Goal: Task Accomplishment & Management: Manage account settings

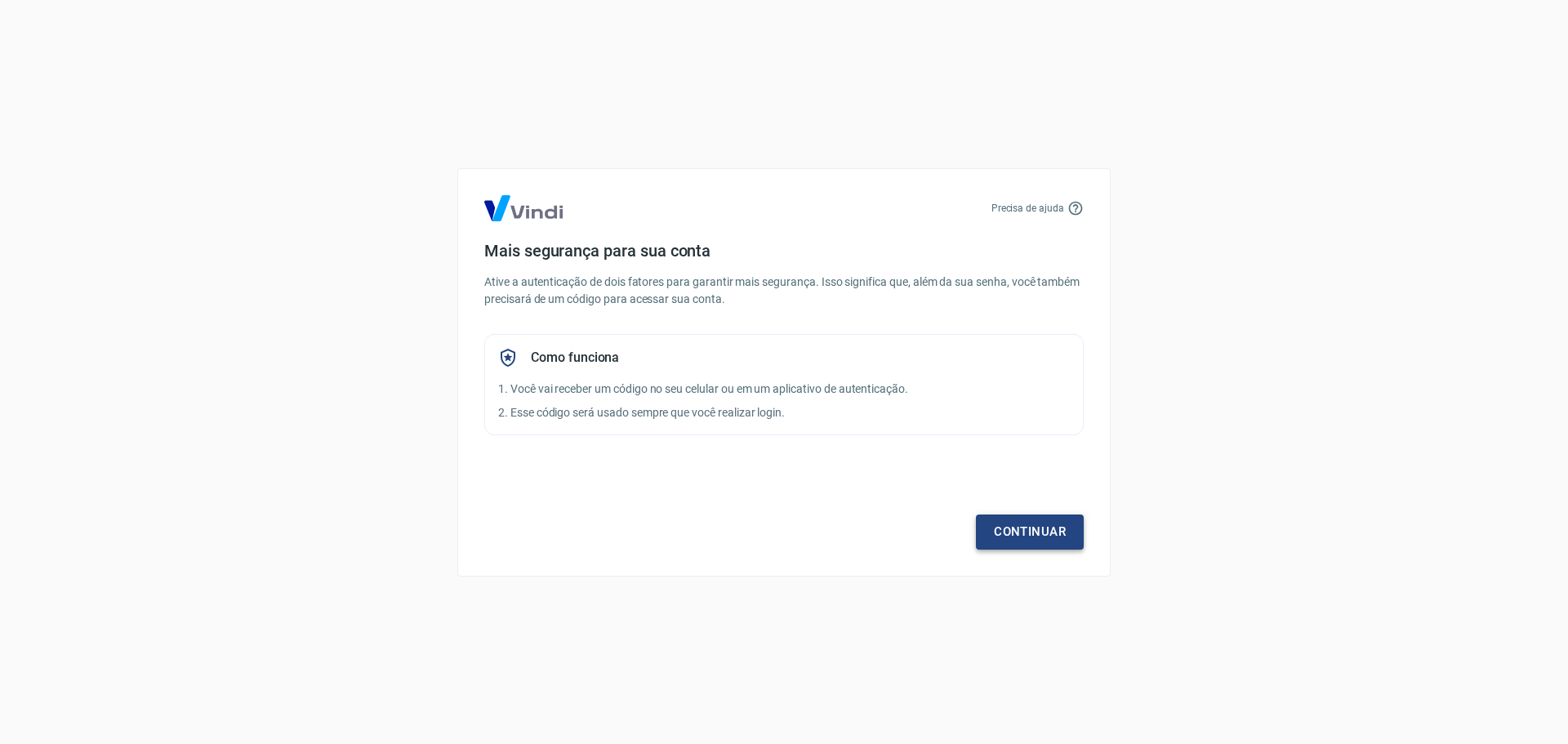
click at [1025, 531] on link "Continuar" at bounding box center [1030, 532] width 108 height 35
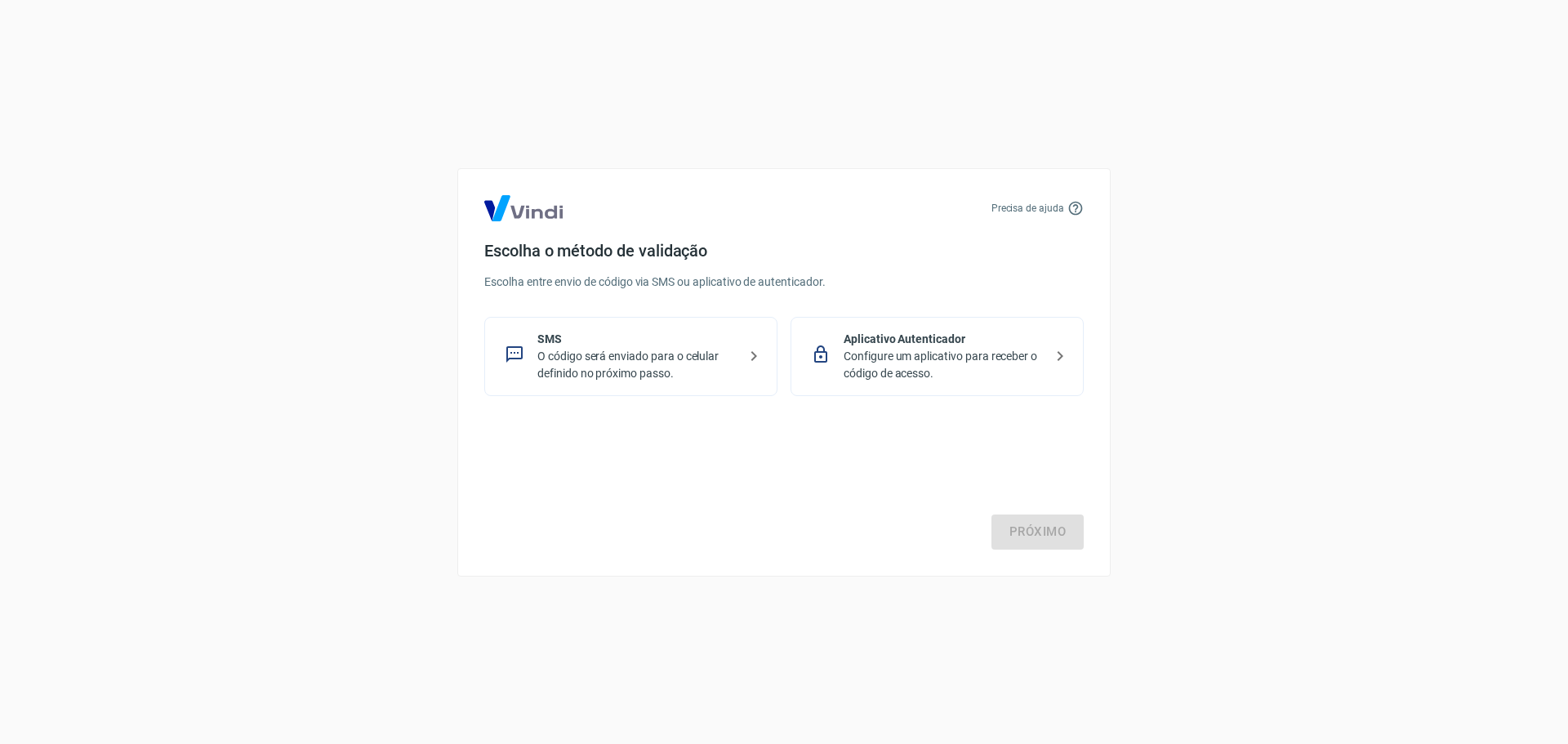
click at [995, 367] on p "Configure um aplicativo para receber o código de acesso." at bounding box center [944, 365] width 200 height 35
click at [1020, 536] on link "Próximo" at bounding box center [1038, 532] width 92 height 35
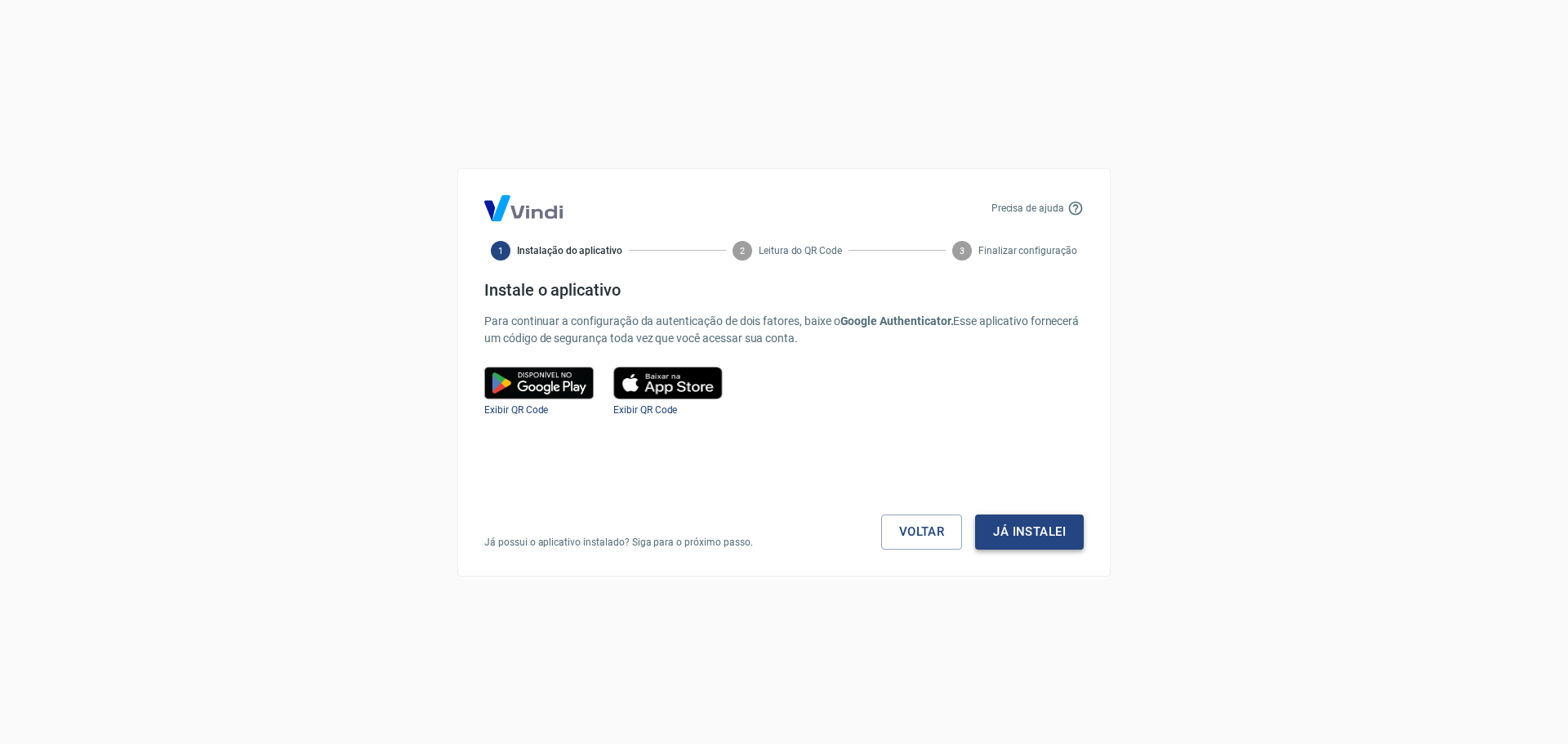
click at [1035, 540] on button "Já instalei" at bounding box center [1030, 532] width 109 height 35
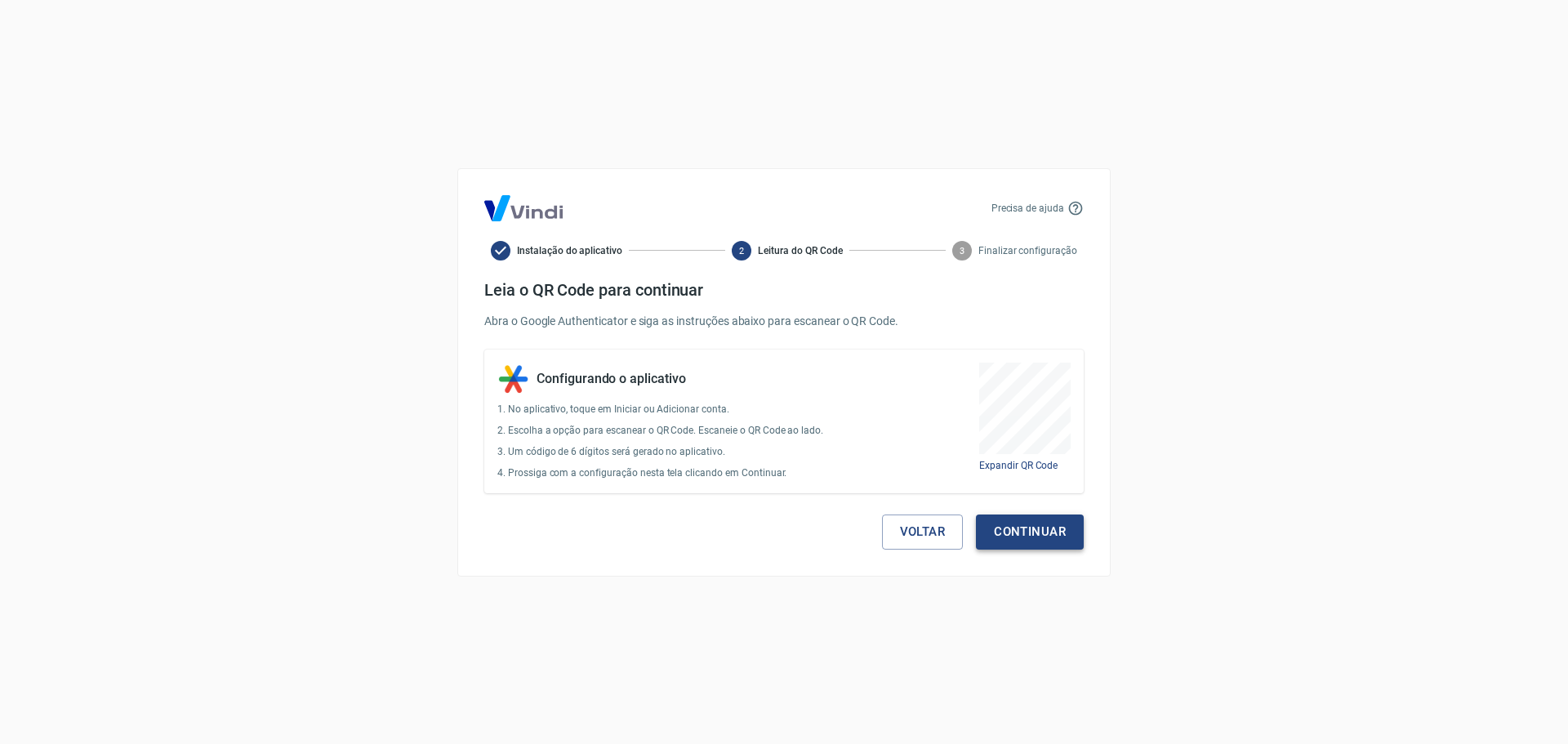
click at [1043, 535] on button "Continuar" at bounding box center [1030, 532] width 108 height 35
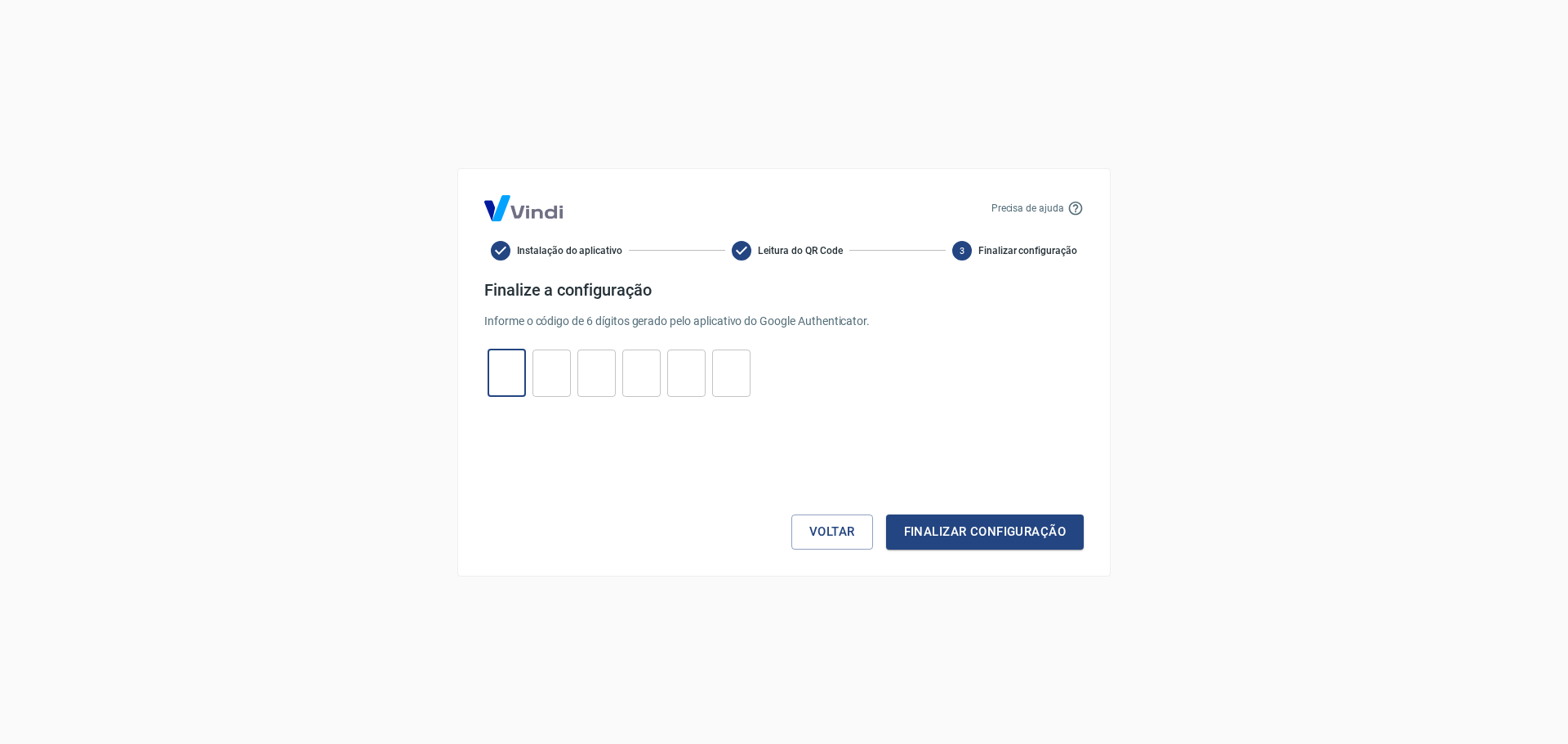
click at [491, 380] on input "tel" at bounding box center [507, 373] width 38 height 36
type input "6"
type input "1"
type input "9"
type input "2"
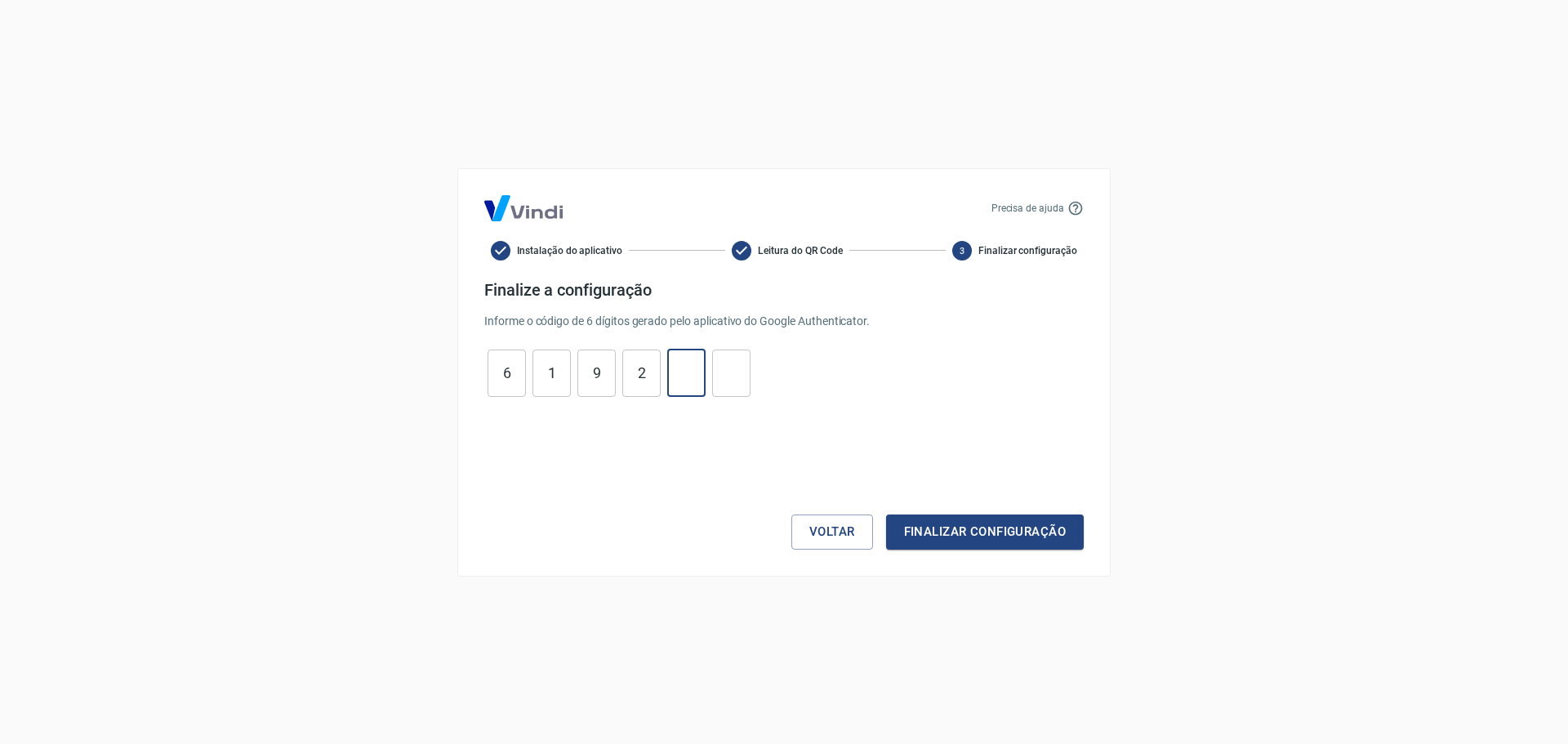
type input "9"
type input "1"
click at [1020, 527] on button "Finalizar configuração" at bounding box center [985, 532] width 198 height 35
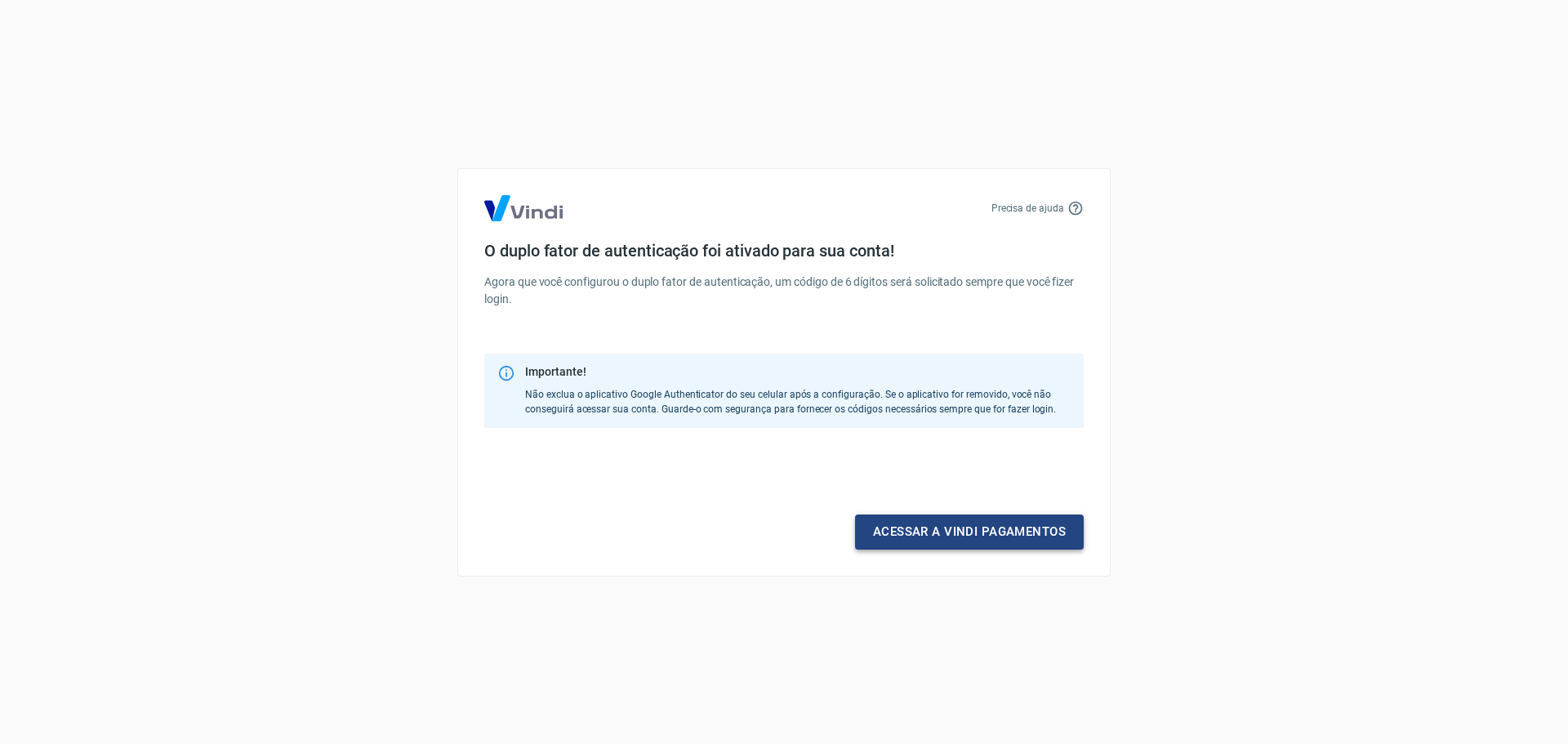
click at [1003, 537] on link "Acessar a Vindi pagamentos" at bounding box center [970, 532] width 229 height 35
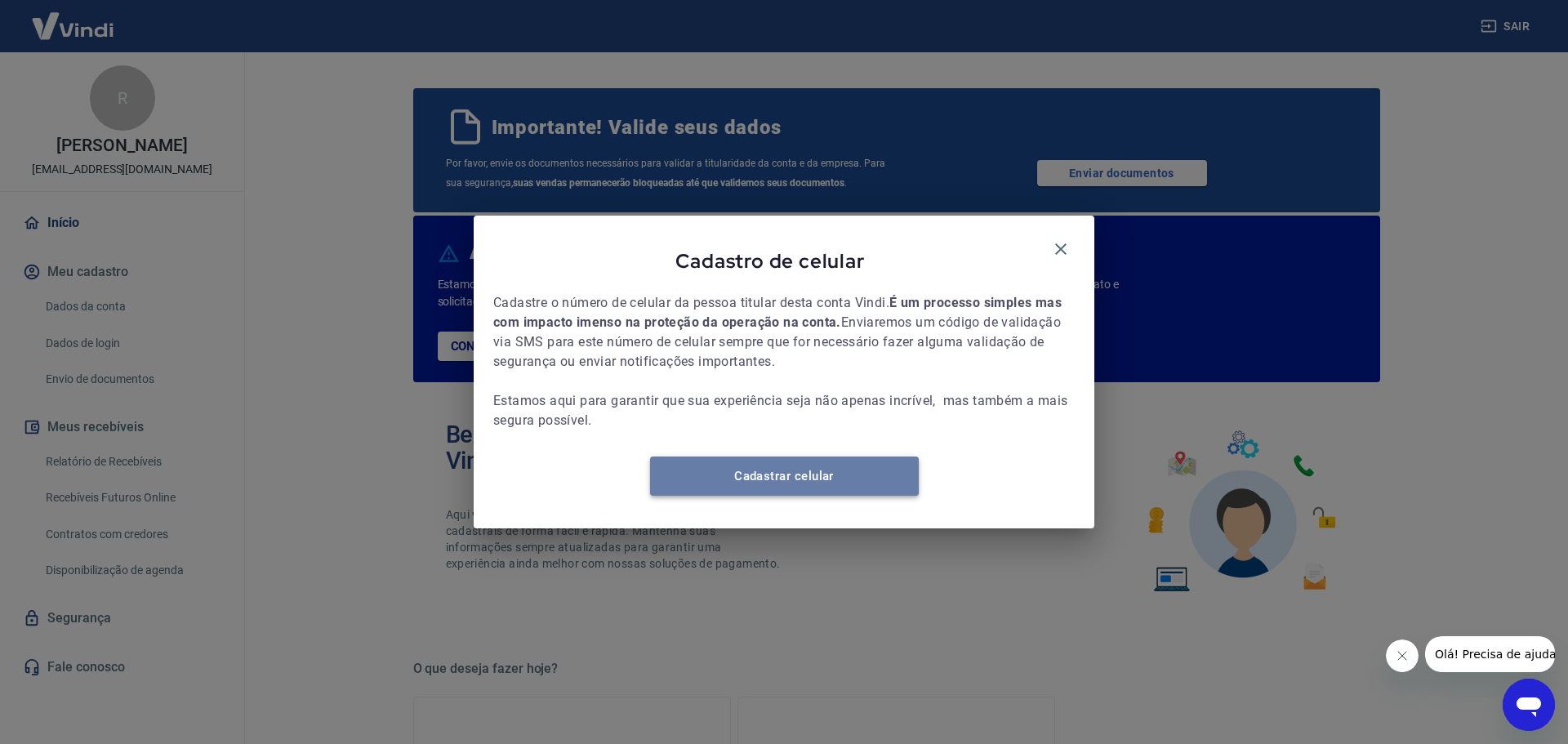
click at [776, 490] on link "Cadastrar celular" at bounding box center [784, 476] width 269 height 39
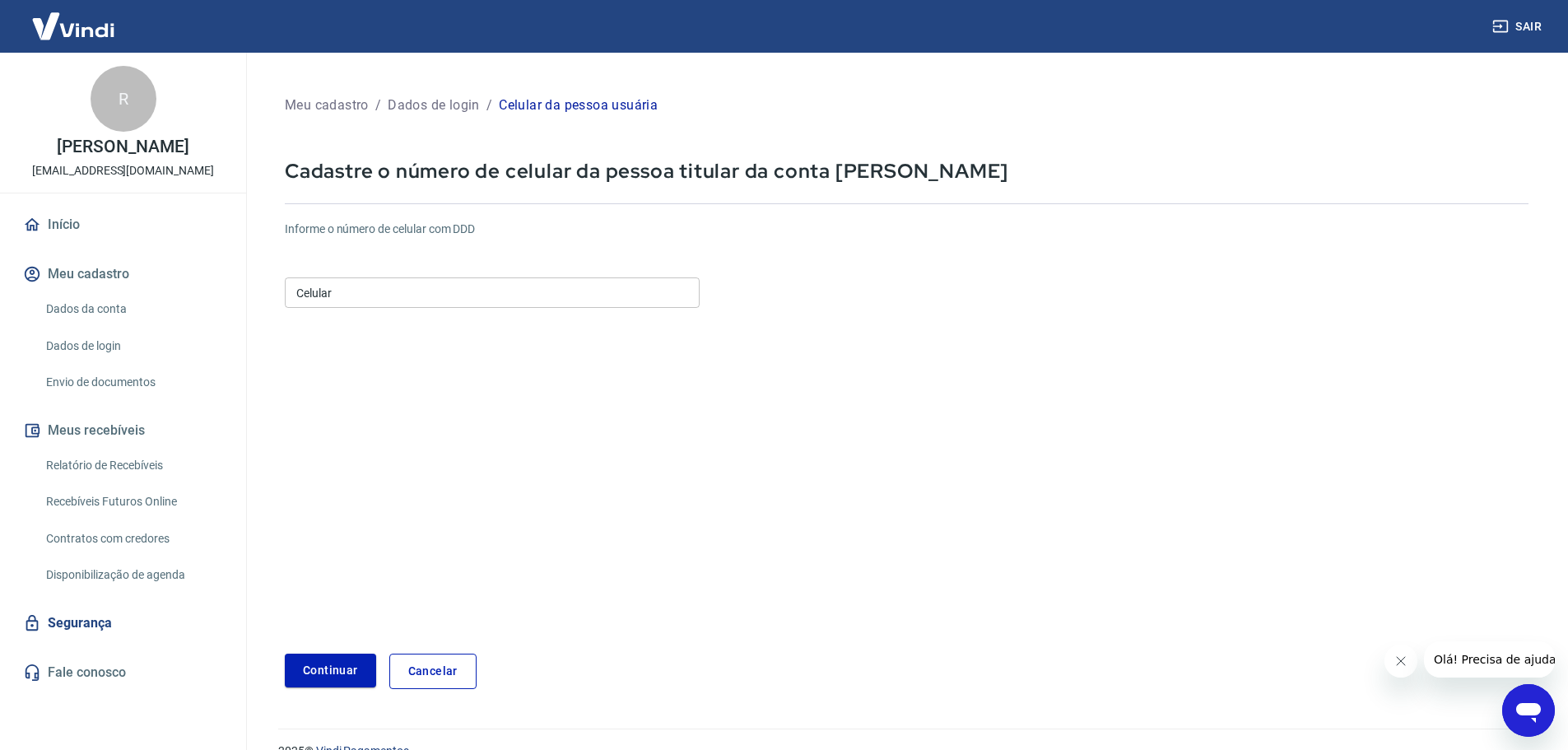
click at [418, 271] on div "Celular Celular" at bounding box center [492, 292] width 415 height 41
drag, startPoint x: 423, startPoint y: 283, endPoint x: 452, endPoint y: 290, distance: 29.8
click at [423, 283] on input "Celular" at bounding box center [492, 292] width 415 height 30
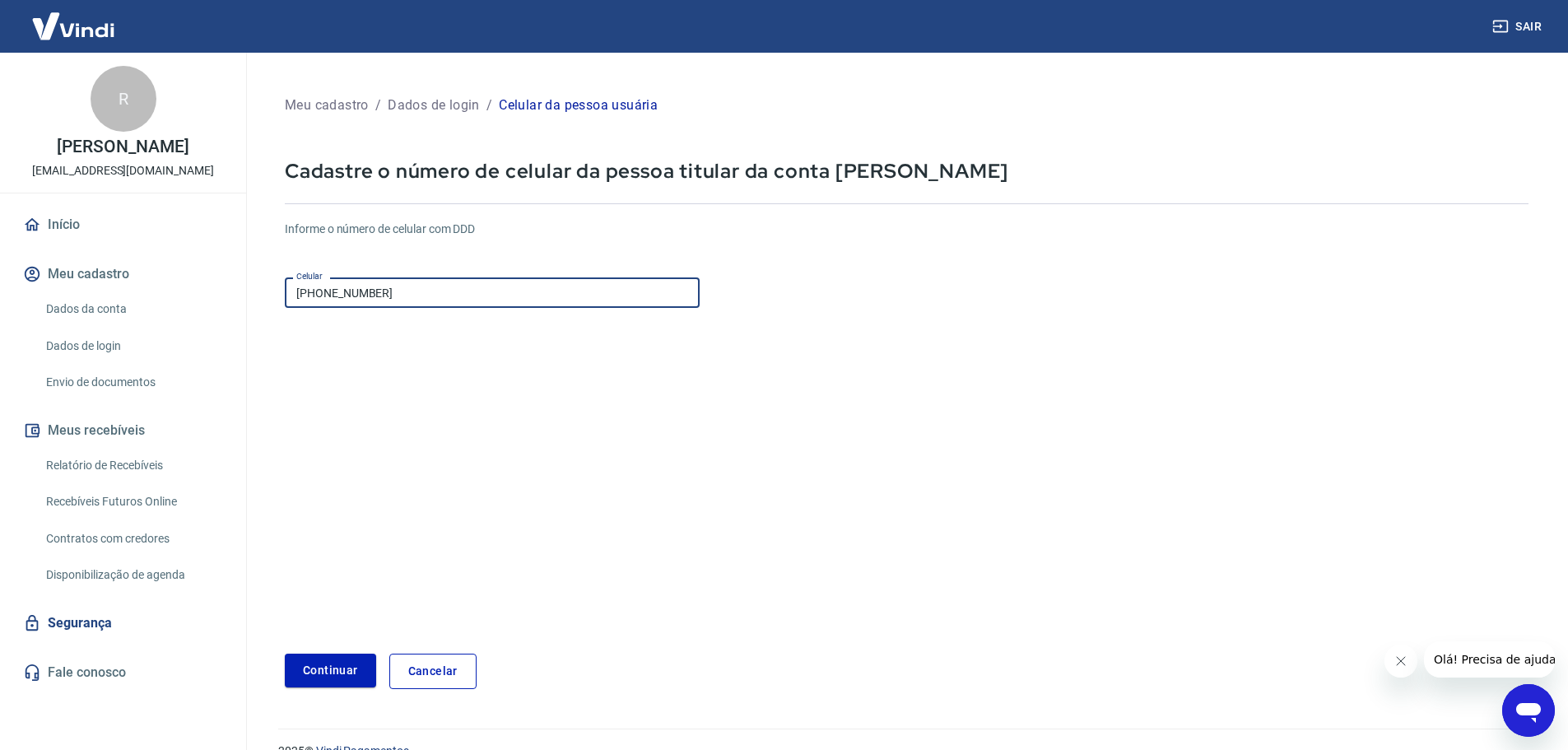
click at [318, 289] on input "(55) 11947-2685" at bounding box center [492, 292] width 415 height 30
type input "(5"
type input "(11) 94726-8590"
click at [355, 663] on button "Continuar" at bounding box center [330, 671] width 91 height 34
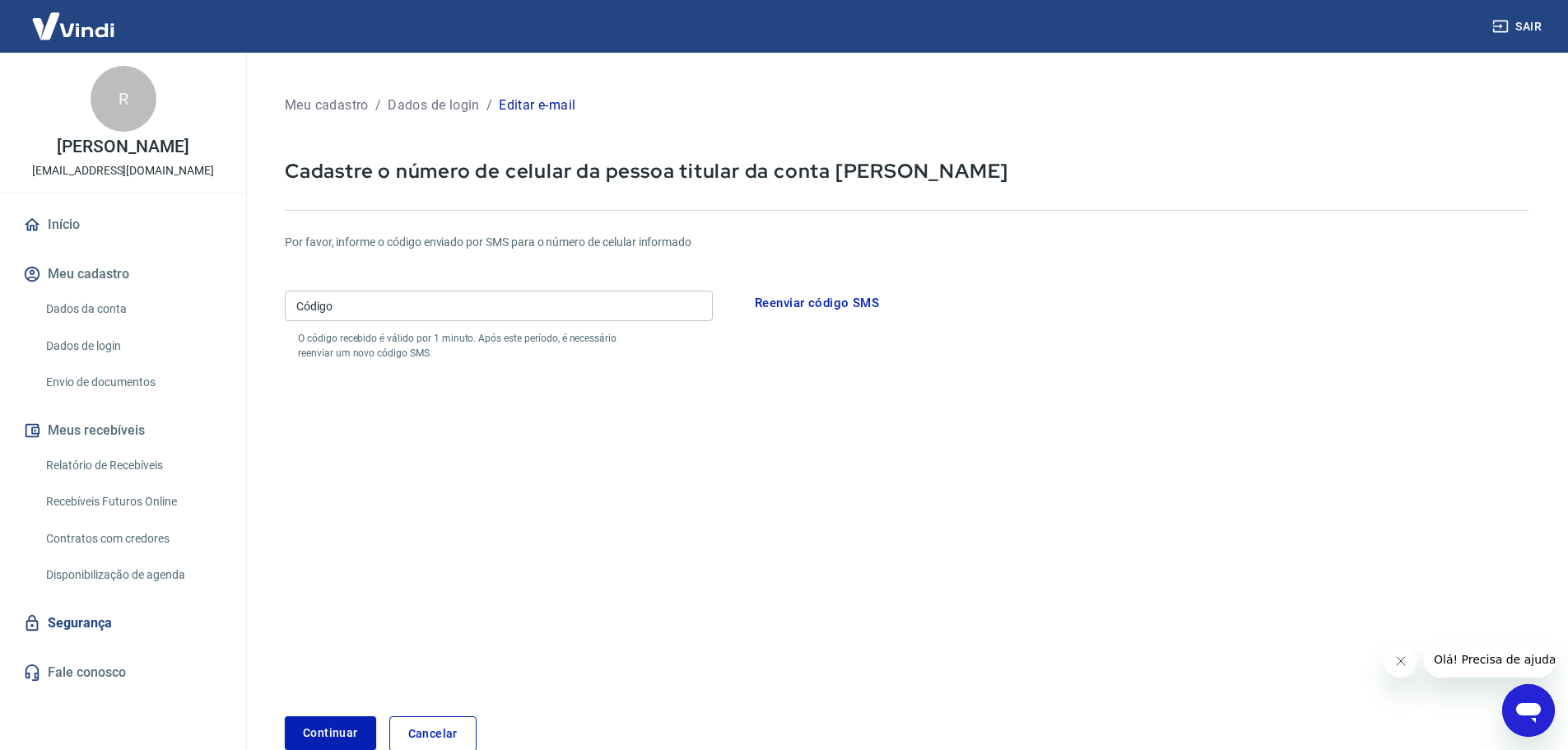
drag, startPoint x: 495, startPoint y: 315, endPoint x: 512, endPoint y: 321, distance: 18.0
click at [495, 315] on input "Código" at bounding box center [499, 305] width 428 height 30
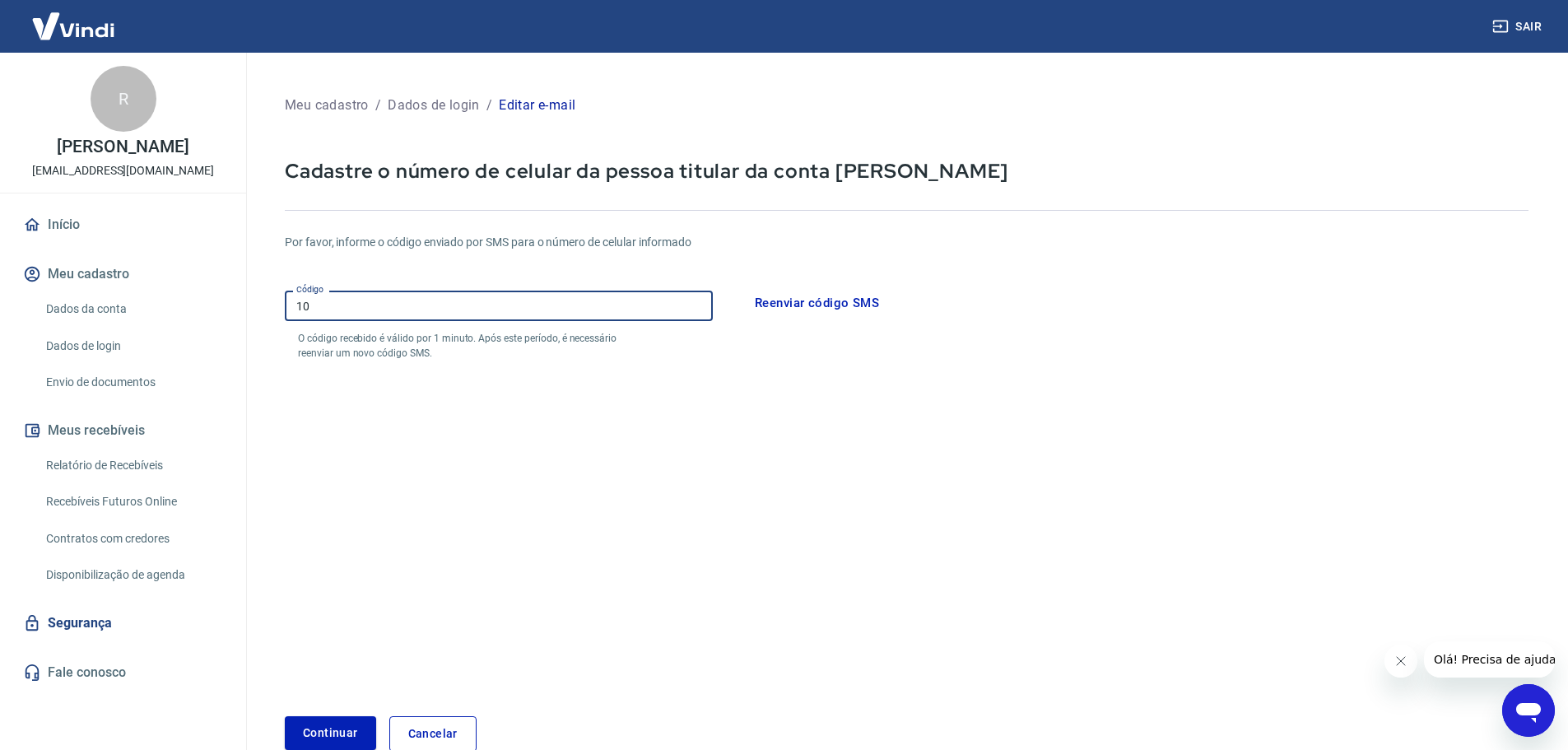
type input "1"
type input "707164"
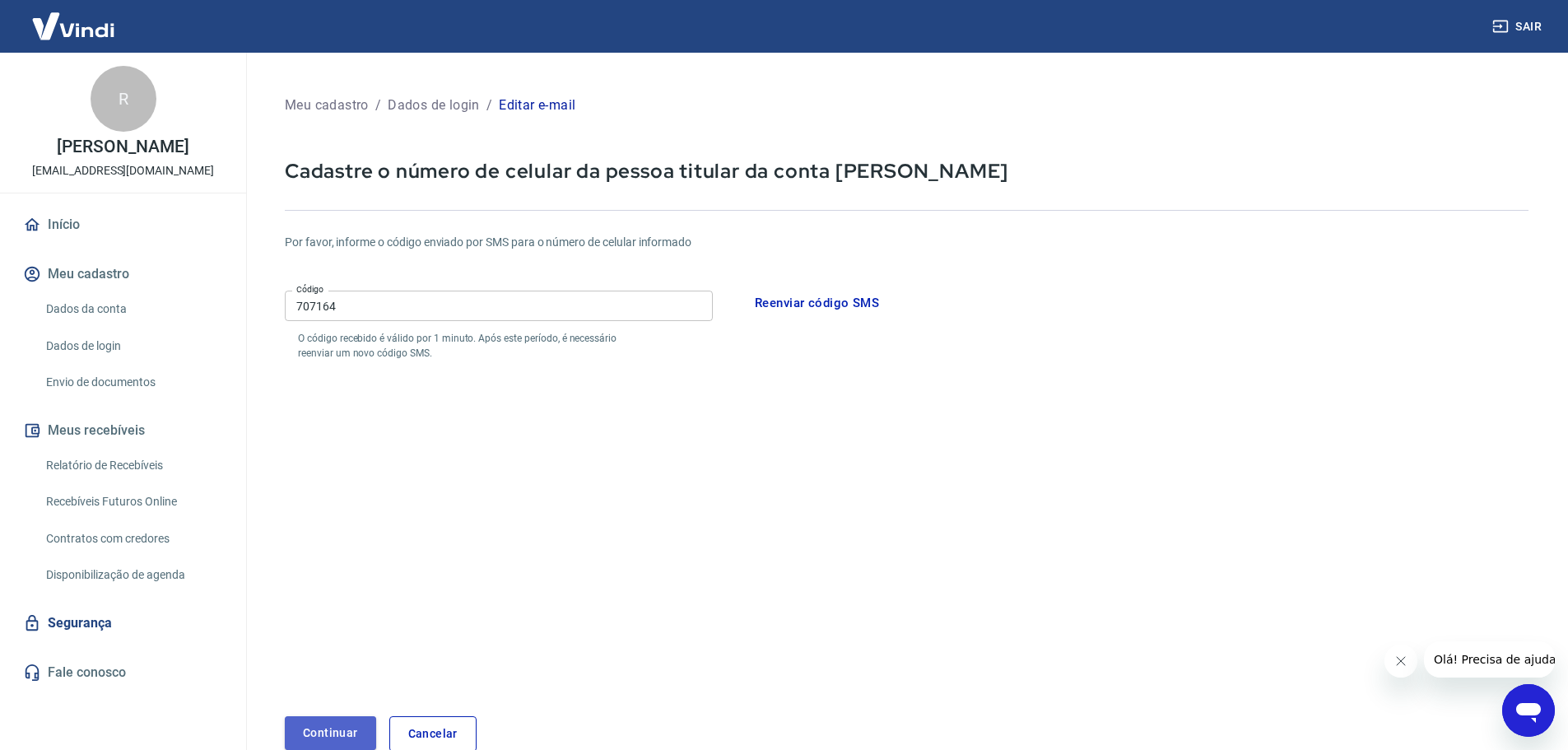
click at [322, 736] on button "Continuar" at bounding box center [330, 733] width 91 height 34
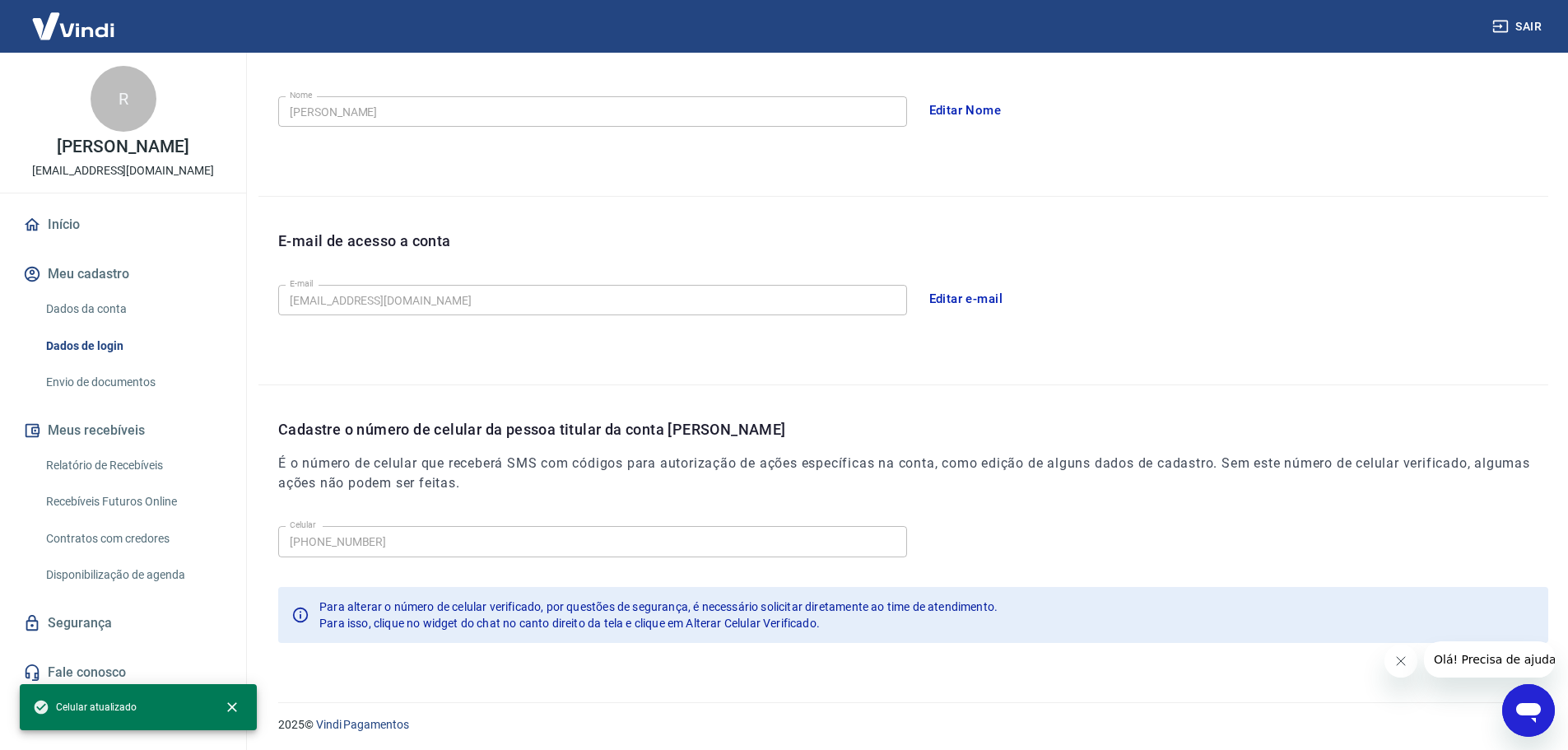
scroll to position [304, 0]
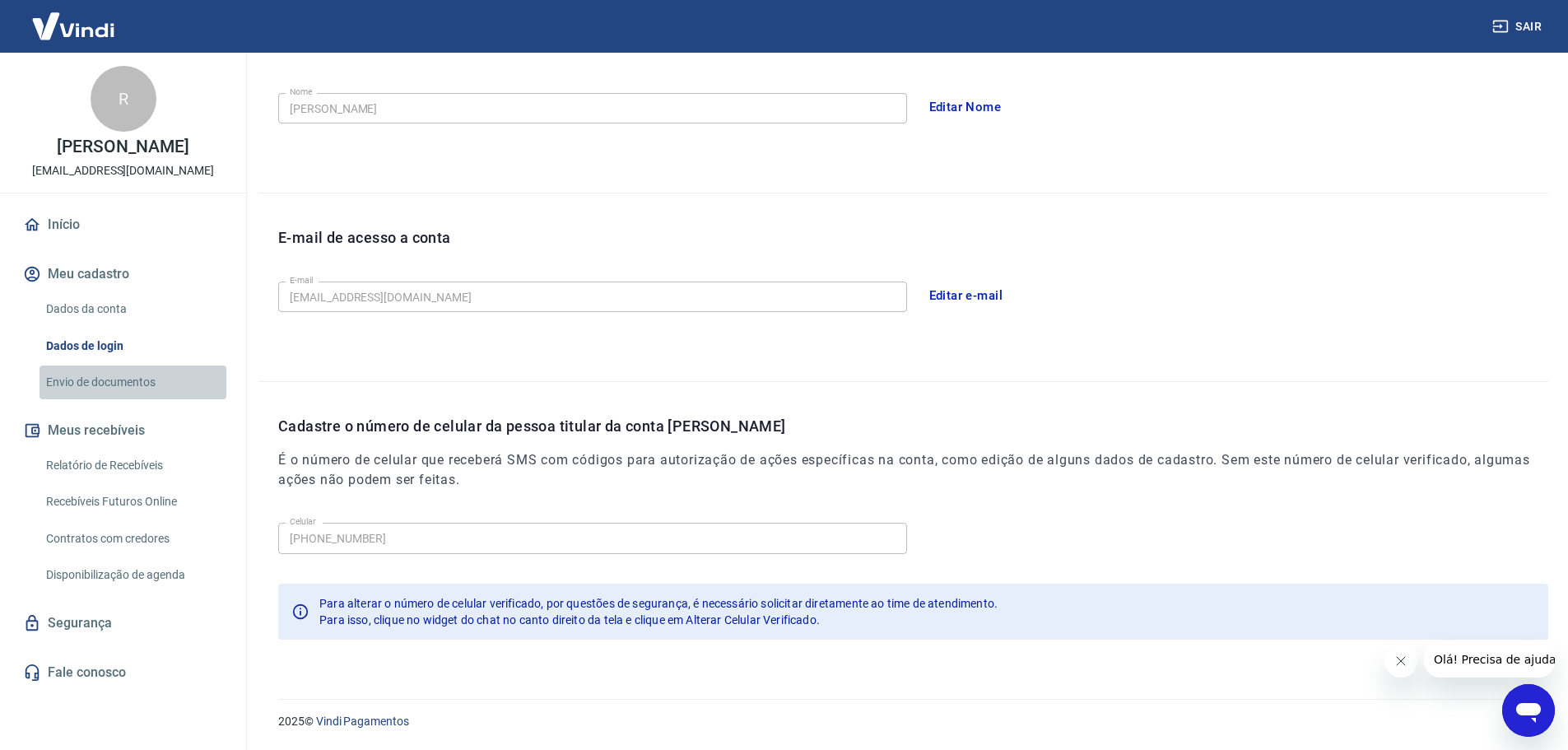
click at [96, 383] on link "Envio de documentos" at bounding box center [133, 382] width 187 height 34
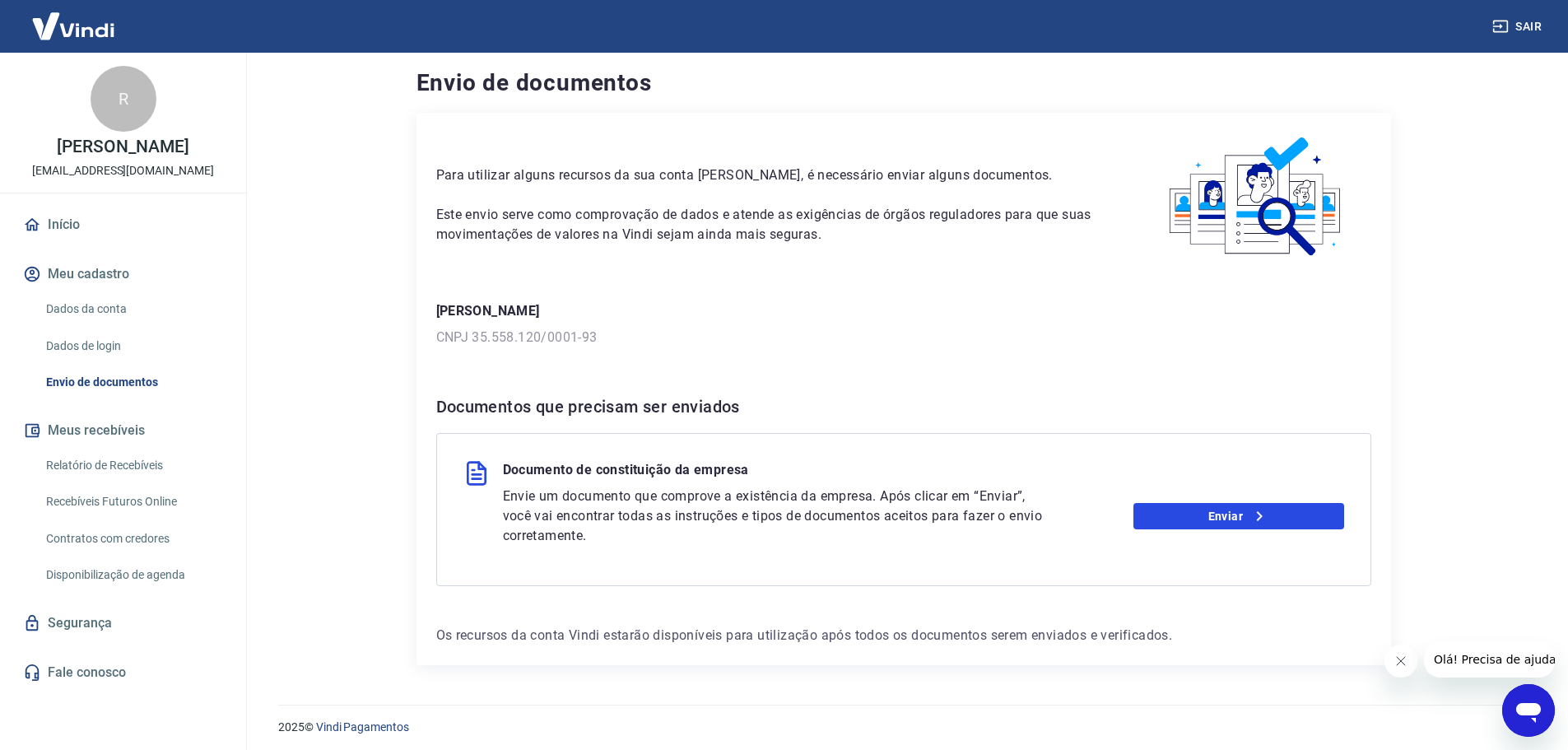
scroll to position [12, 0]
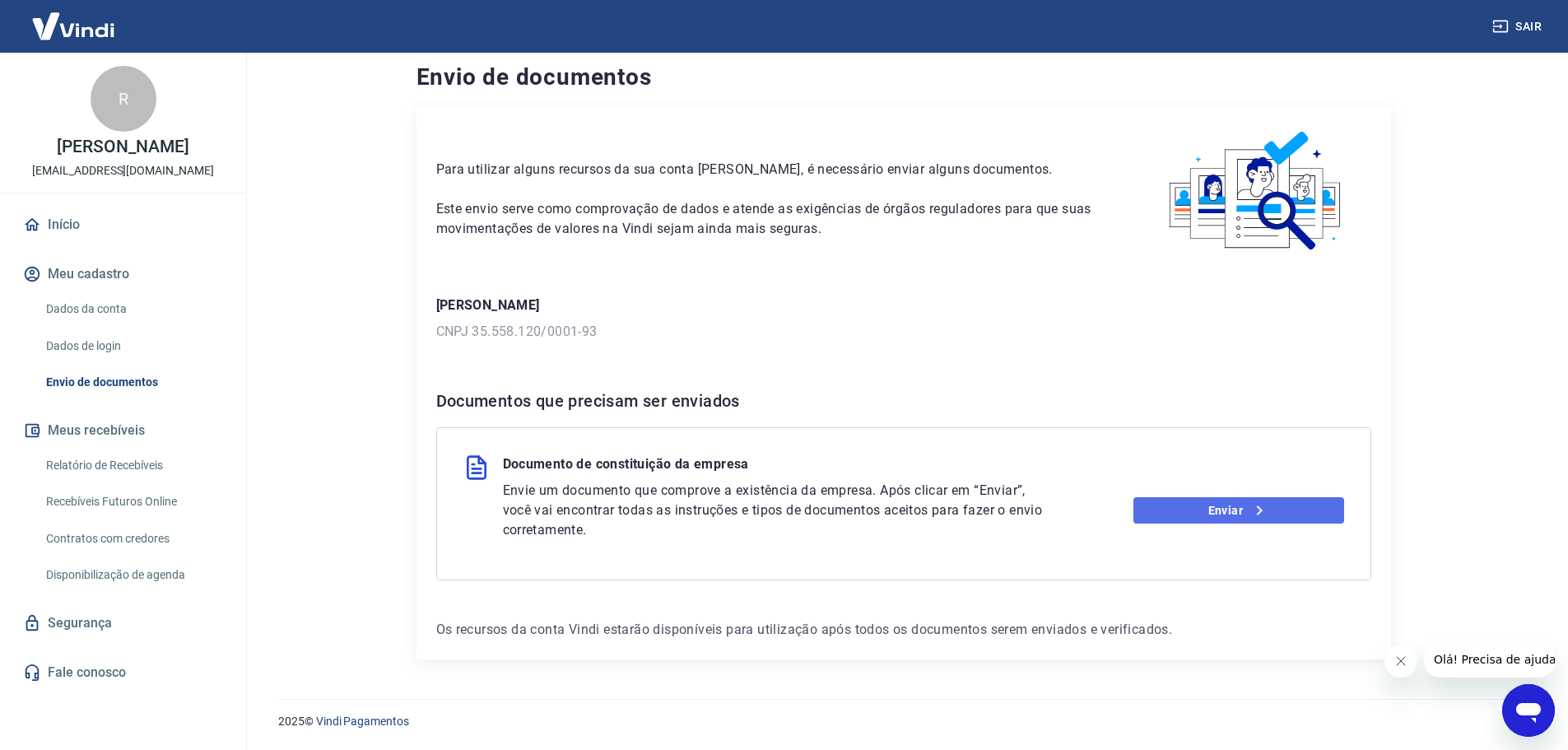
click at [1187, 516] on link "Enviar" at bounding box center [1239, 510] width 211 height 26
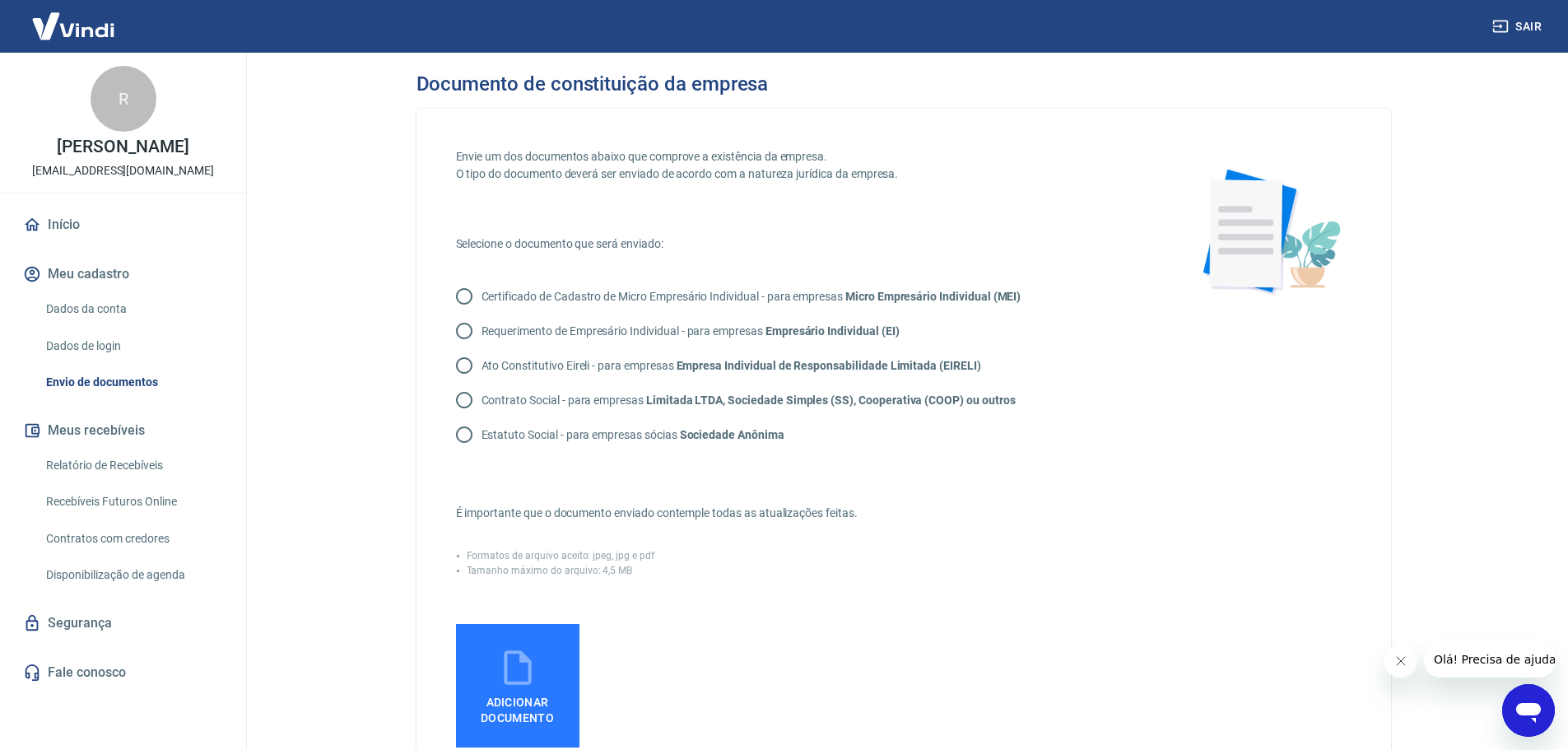
click at [512, 398] on p "Contrato Social - para empresas Limitada LTDA, Sociedade Simples (SS), Cooperat…" at bounding box center [748, 400] width 534 height 17
click at [481, 398] on input "Contrato Social - para empresas Limitada LTDA, Sociedade Simples (SS), Cooperat…" at bounding box center [464, 400] width 35 height 35
radio input "true"
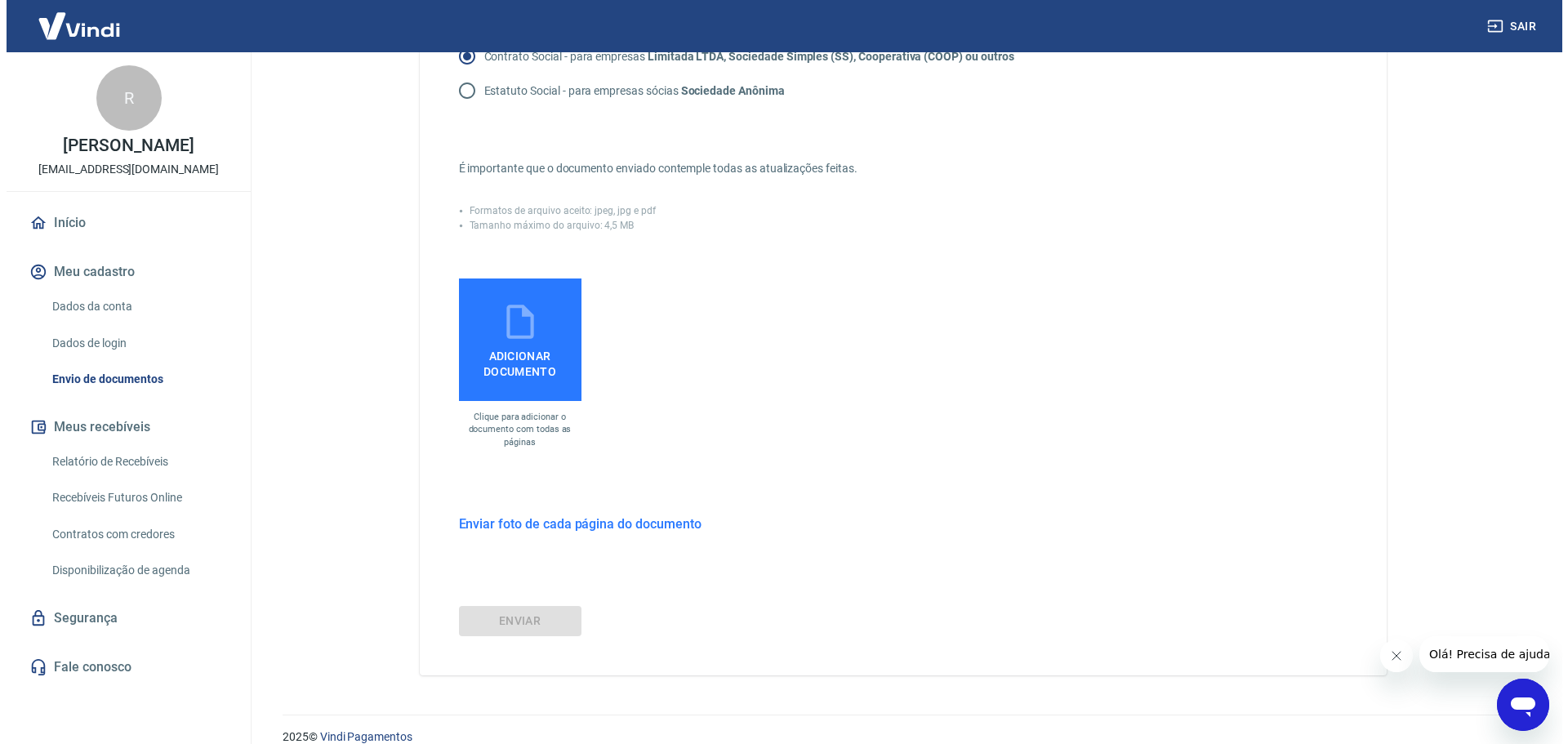
scroll to position [361, 0]
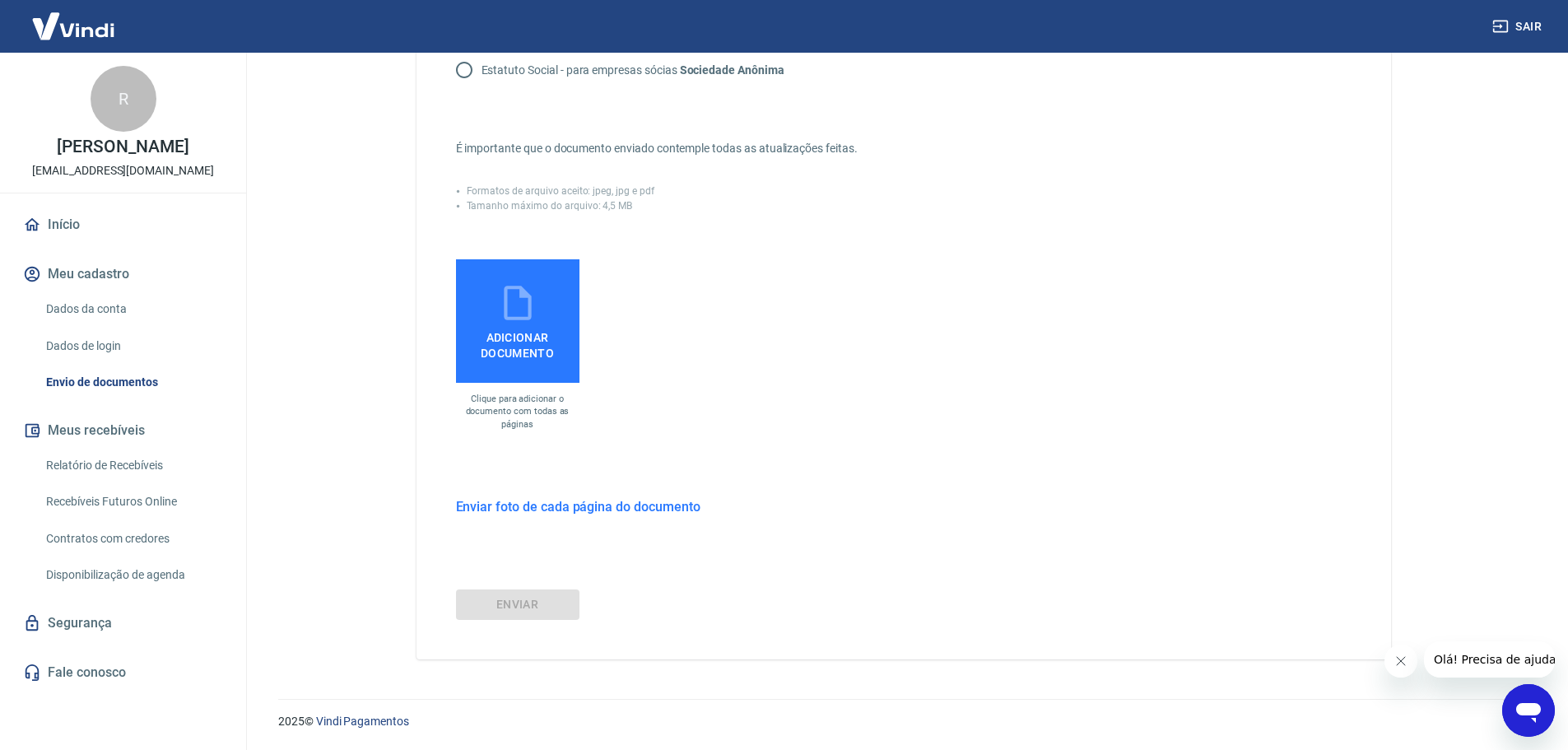
click at [525, 350] on span "Adicionar documento" at bounding box center [518, 342] width 110 height 37
click at [0, 0] on input "Adicionar documento" at bounding box center [0, 0] width 0 height 0
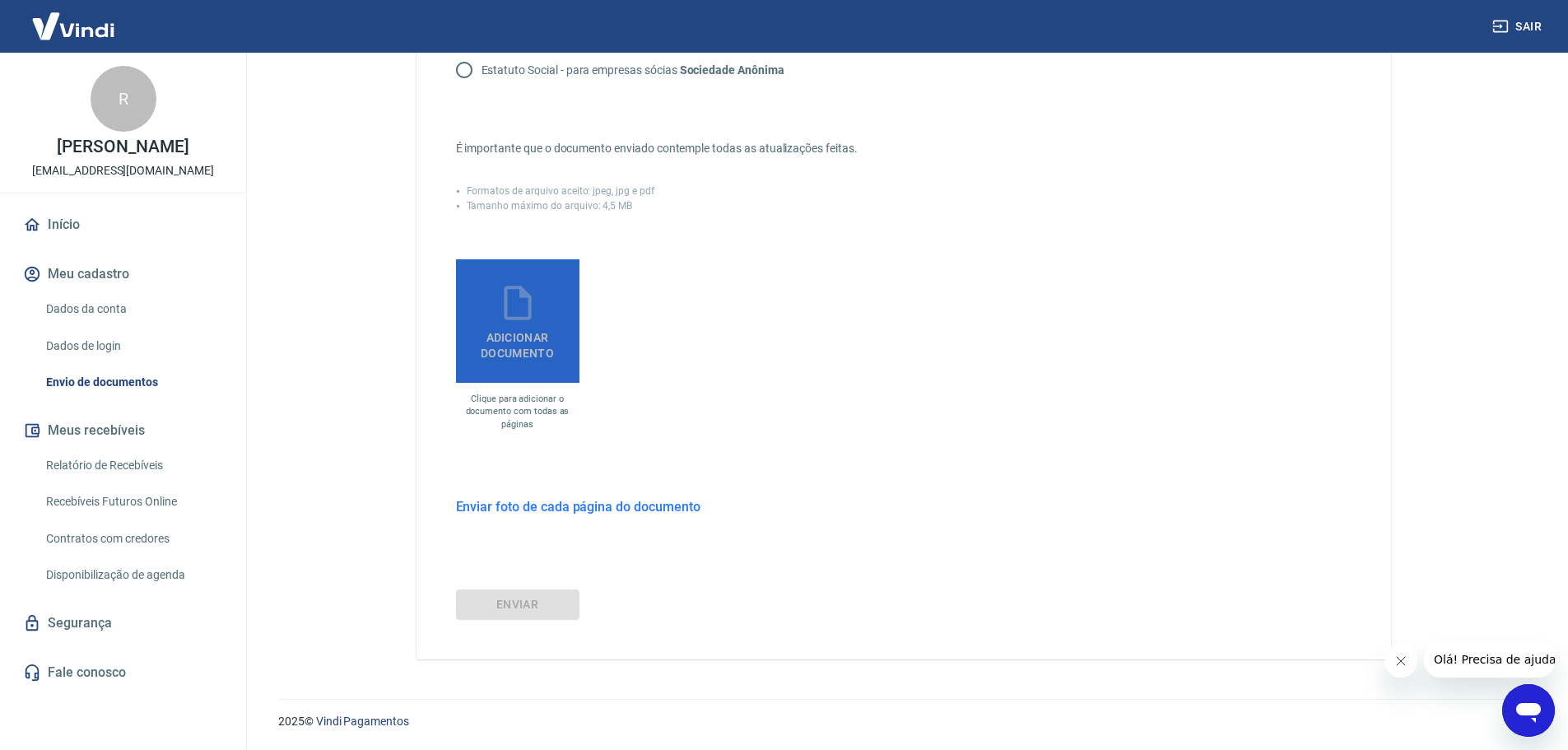
click at [533, 360] on label "Adicionar documento" at bounding box center [517, 321] width 123 height 123
click at [0, 0] on input "Adicionar documento" at bounding box center [0, 0] width 0 height 0
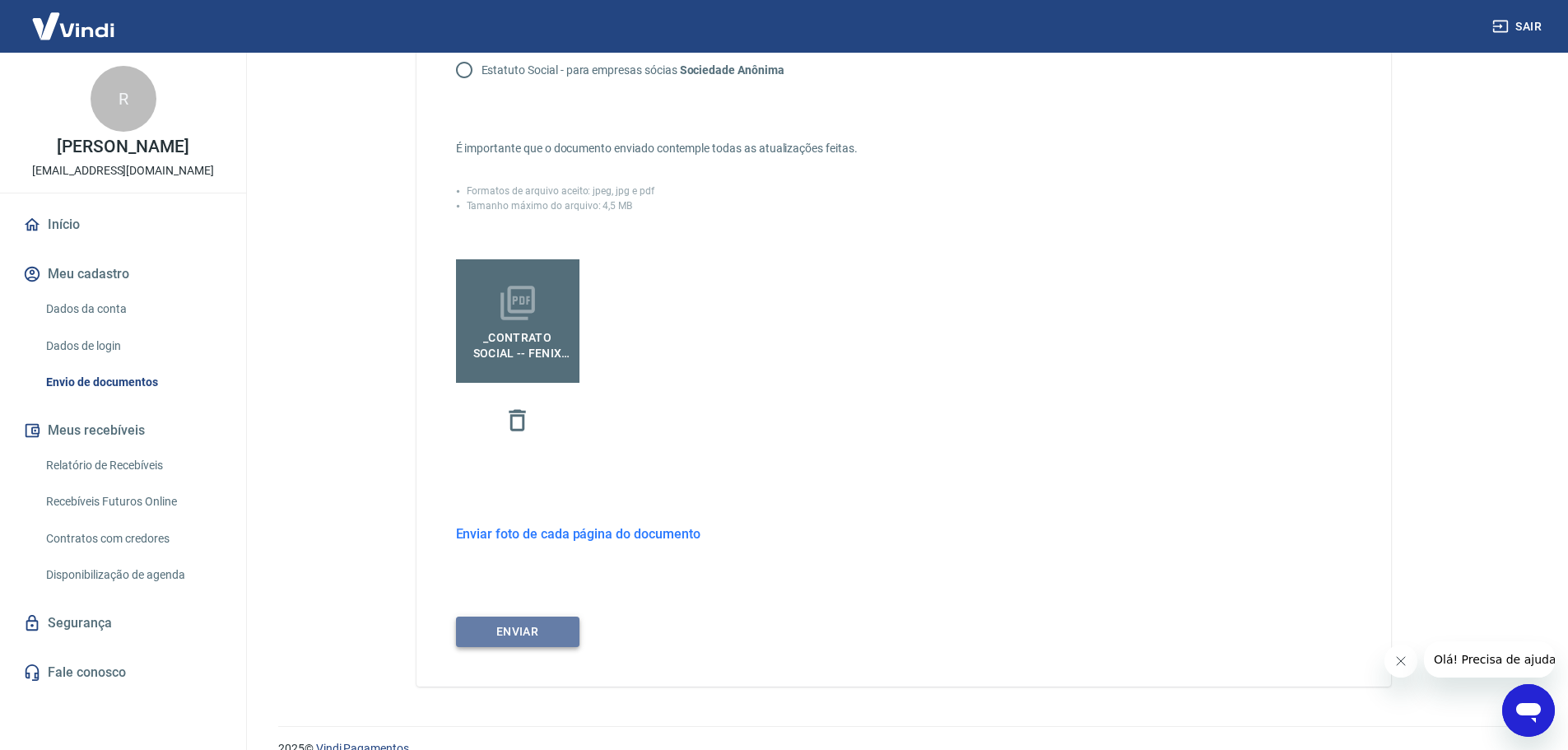
click at [539, 624] on button "ENVIAR" at bounding box center [517, 631] width 123 height 30
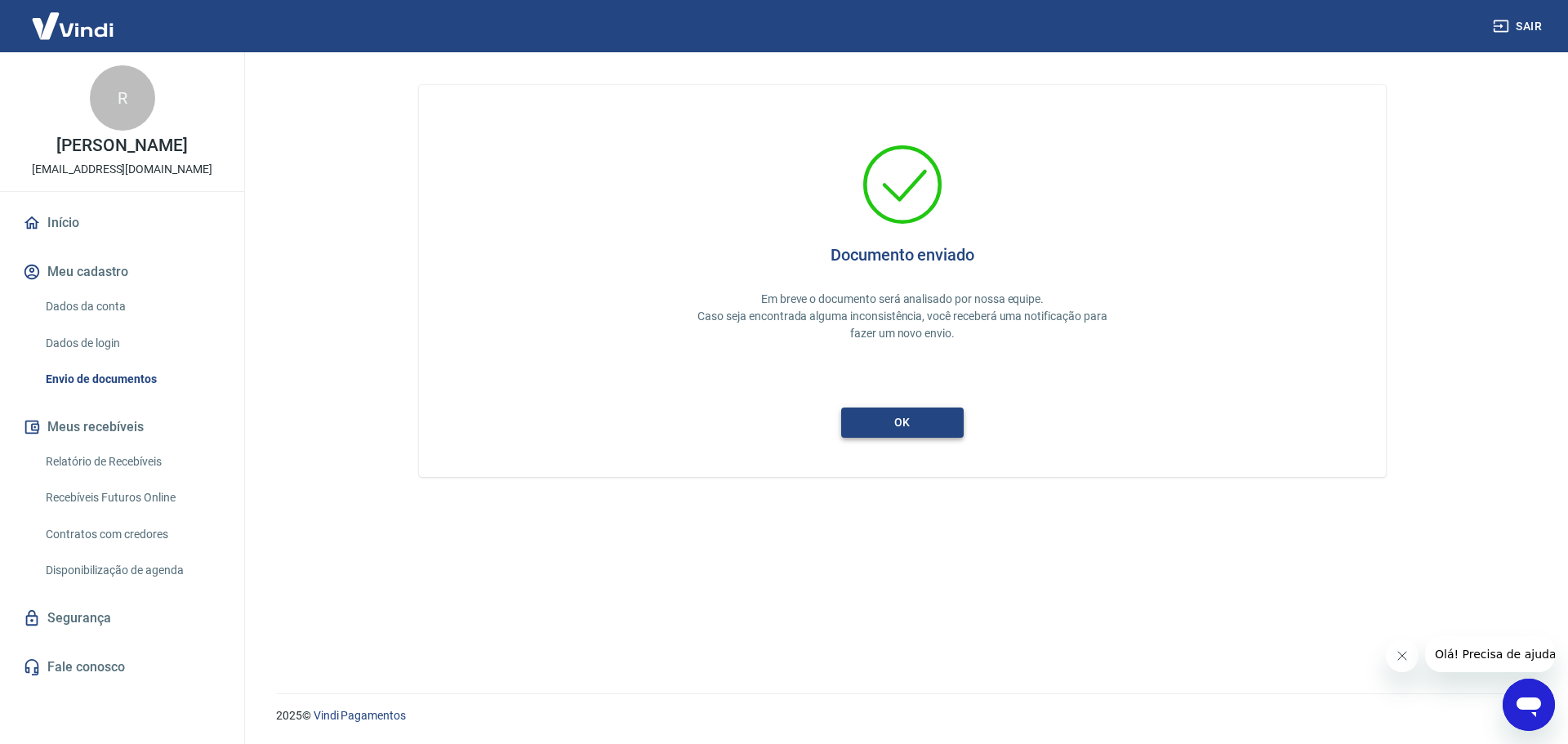
click at [903, 423] on button "ok" at bounding box center [902, 422] width 122 height 30
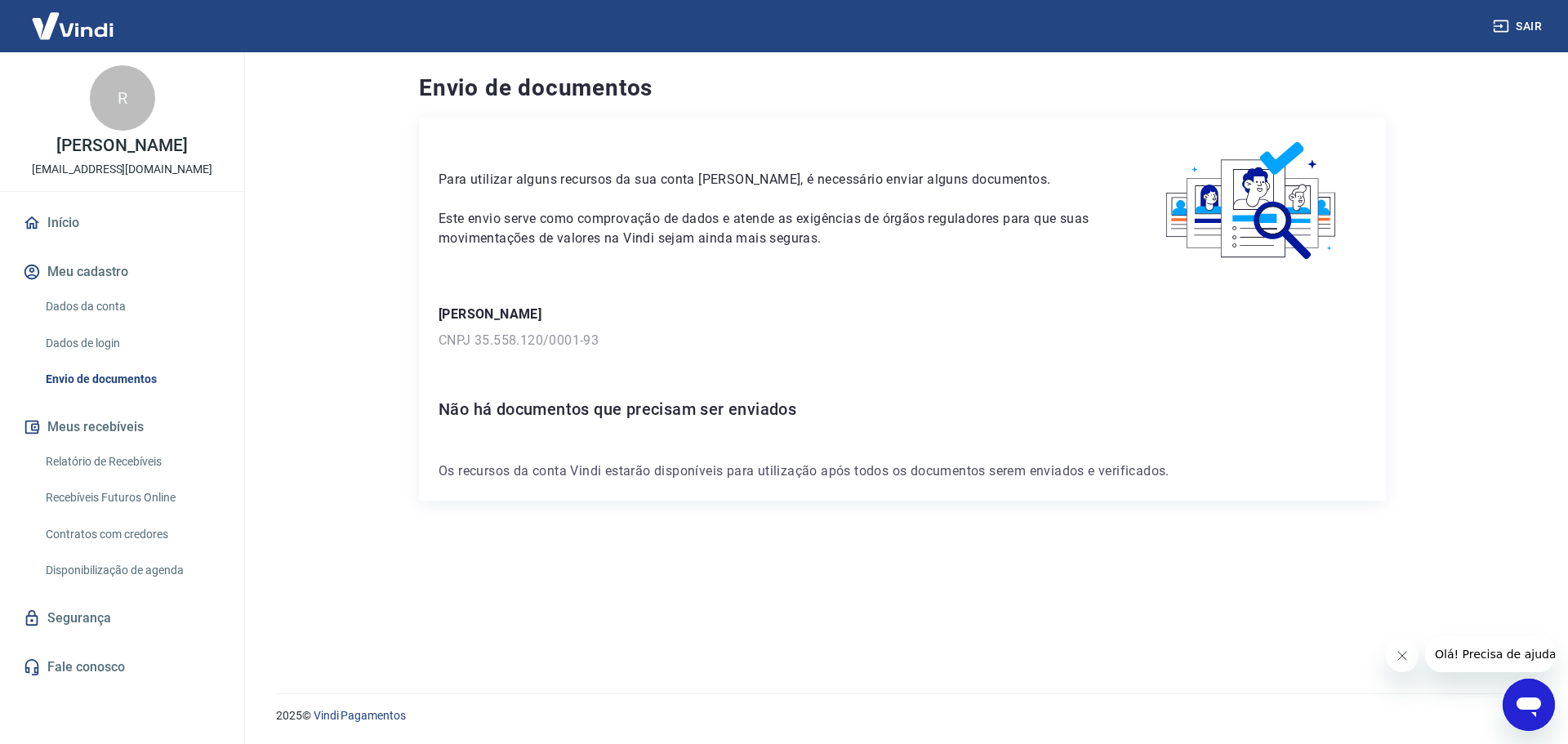
click at [116, 298] on link "Dados da conta" at bounding box center [132, 307] width 186 height 34
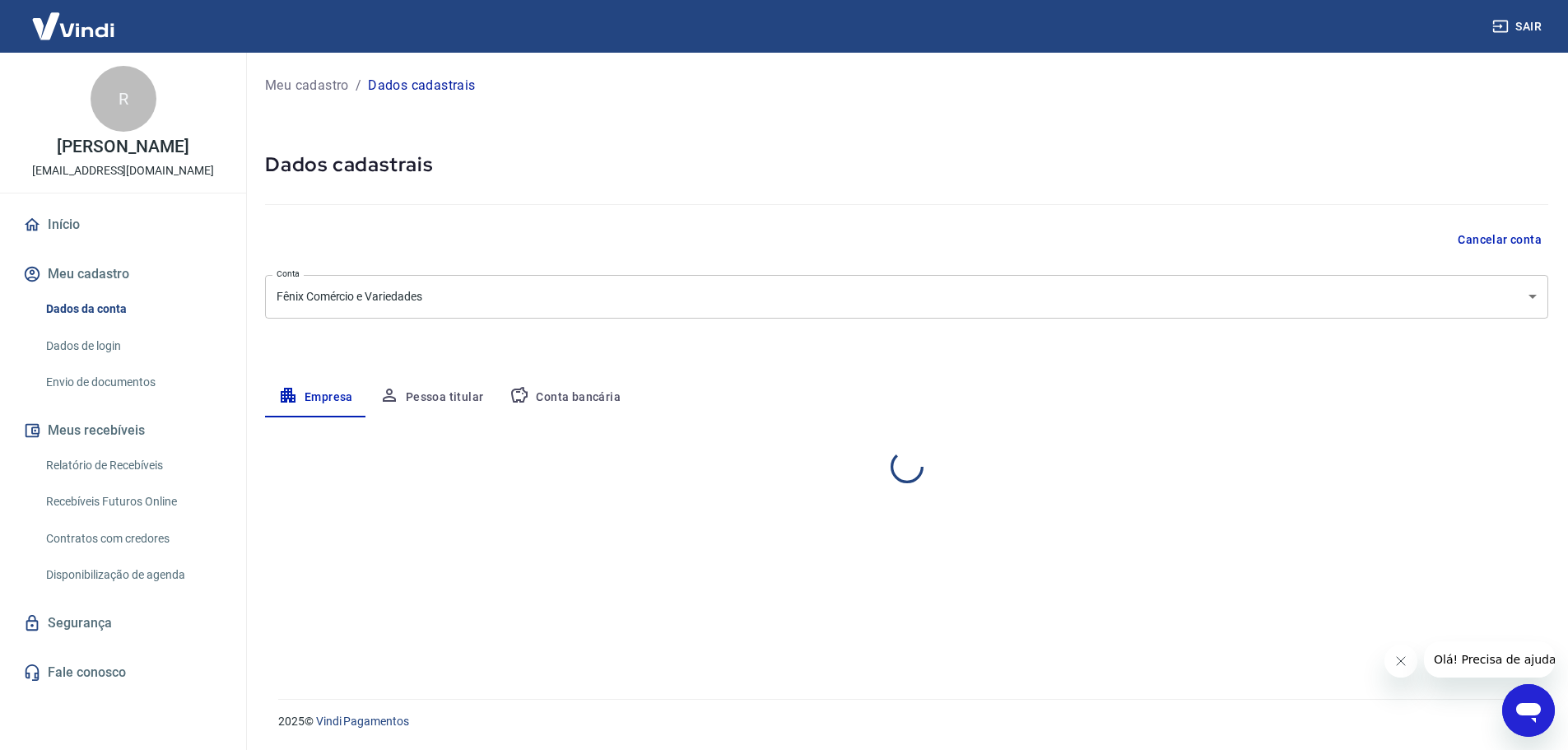
select select "SP"
select select "business"
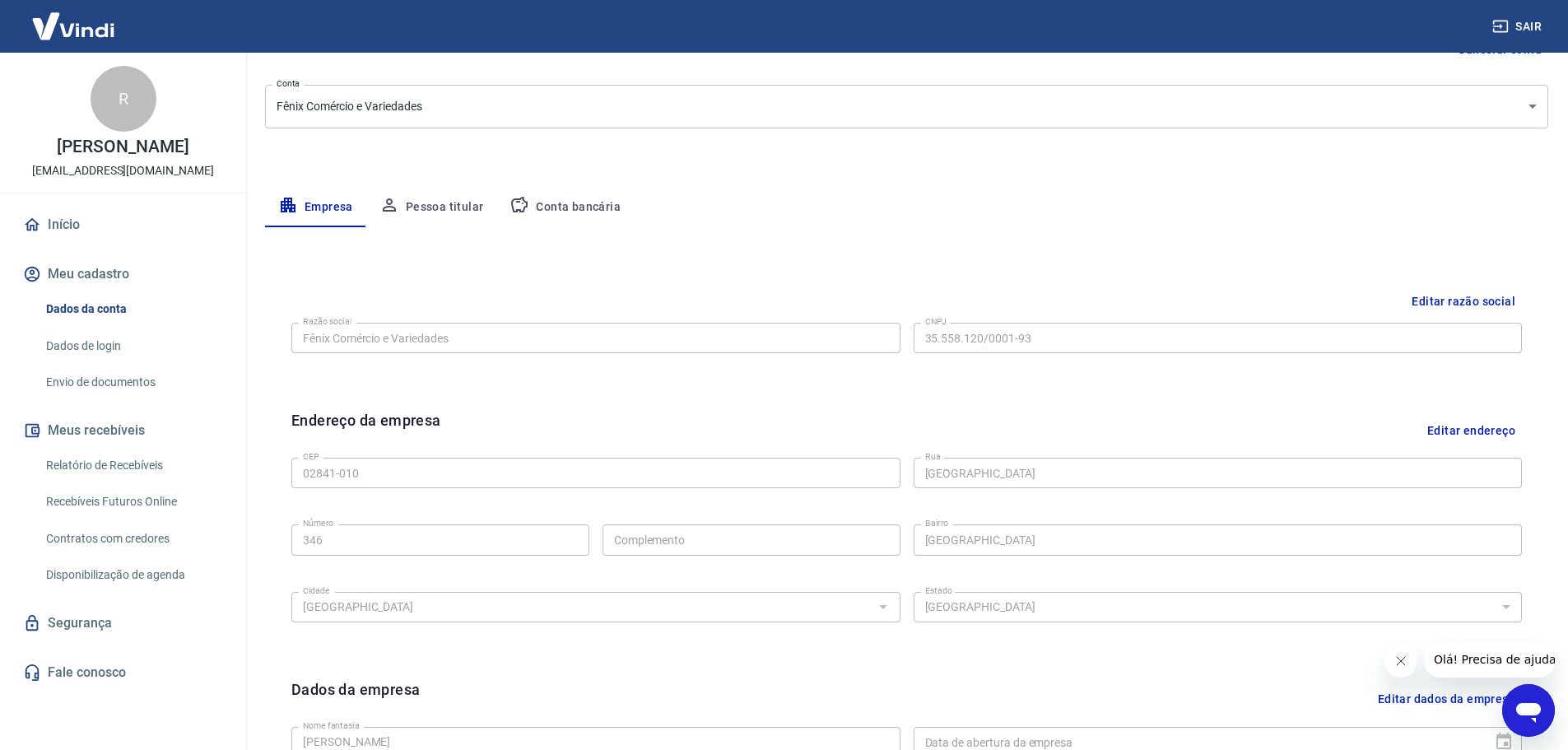
scroll to position [192, 0]
click at [547, 205] on button "Conta bancária" at bounding box center [565, 205] width 138 height 40
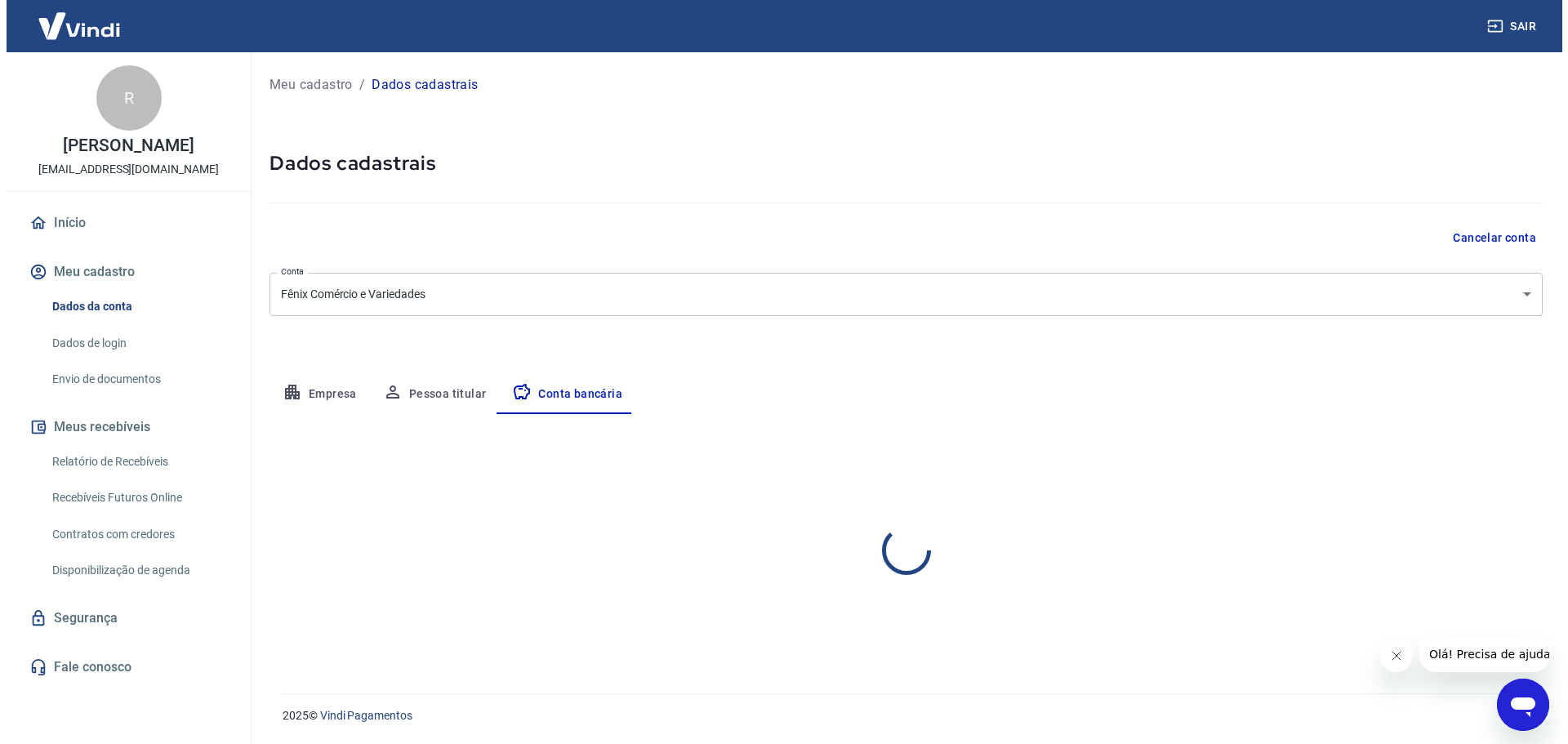
scroll to position [0, 0]
select select "1"
